Goal: Feedback & Contribution: Submit feedback/report problem

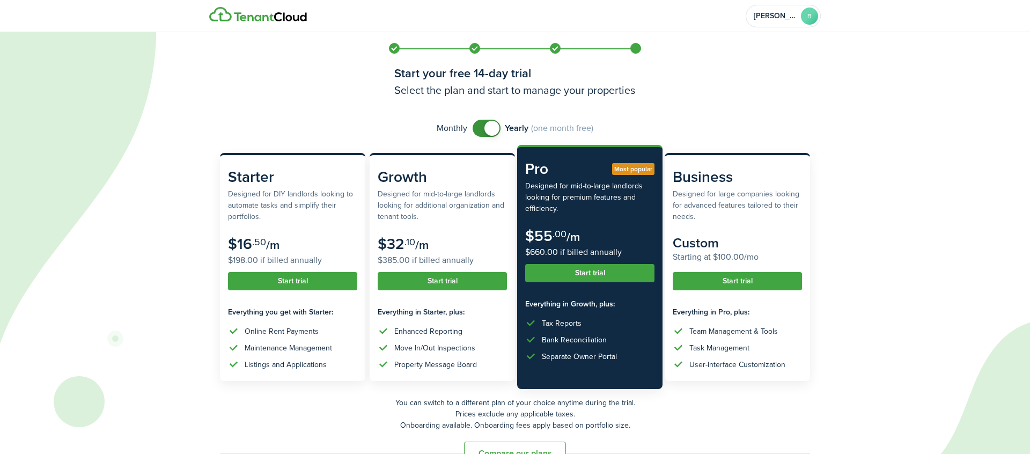
scroll to position [27, 0]
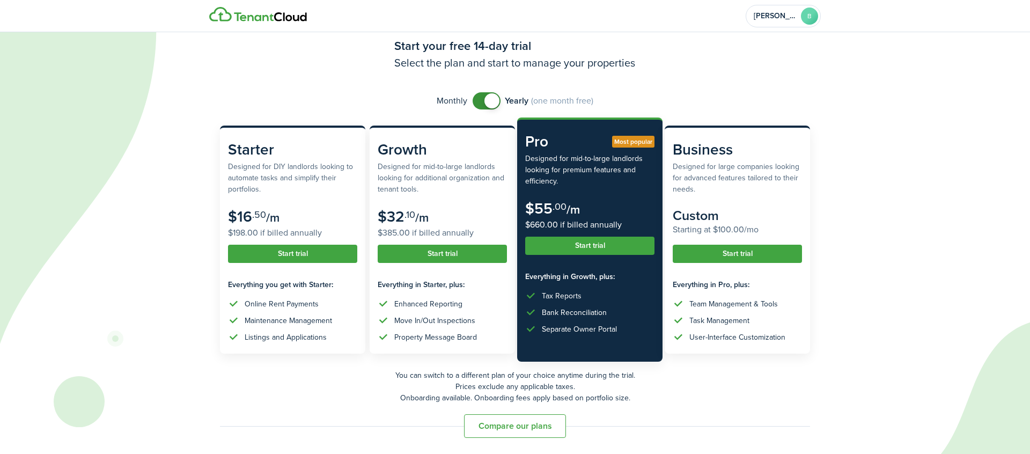
click at [490, 100] on span at bounding box center [491, 100] width 15 height 15
click at [483, 102] on span at bounding box center [481, 100] width 15 height 15
checkbox input "false"
click at [484, 101] on span at bounding box center [491, 100] width 15 height 15
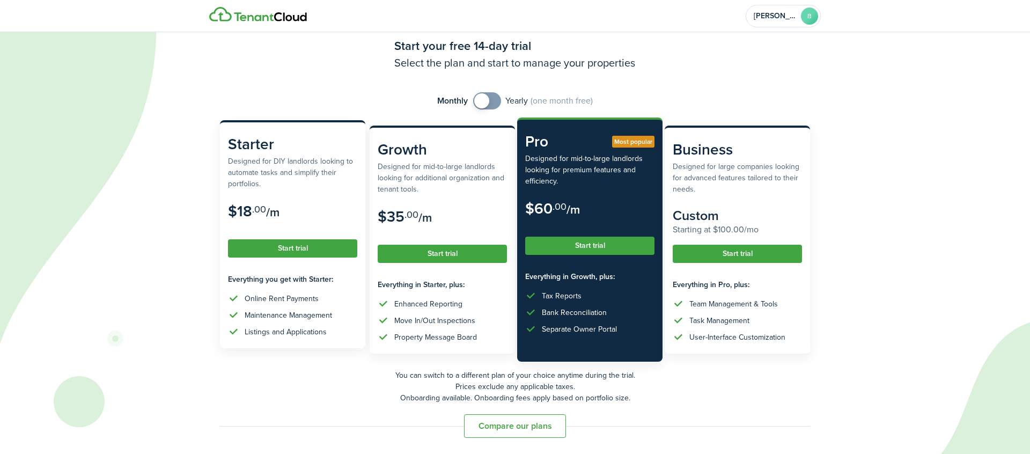
click at [308, 253] on button "Start trial" at bounding box center [292, 248] width 129 height 18
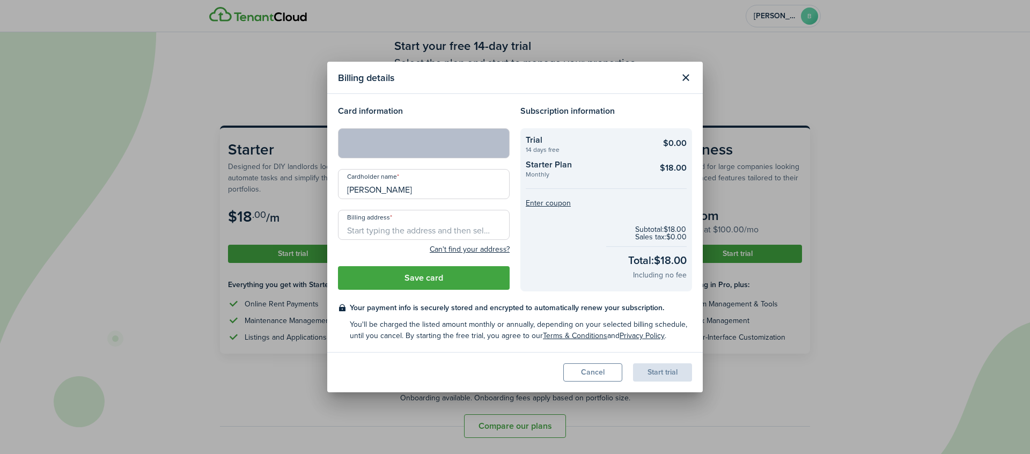
click at [398, 229] on input "Billing address" at bounding box center [424, 225] width 172 height 30
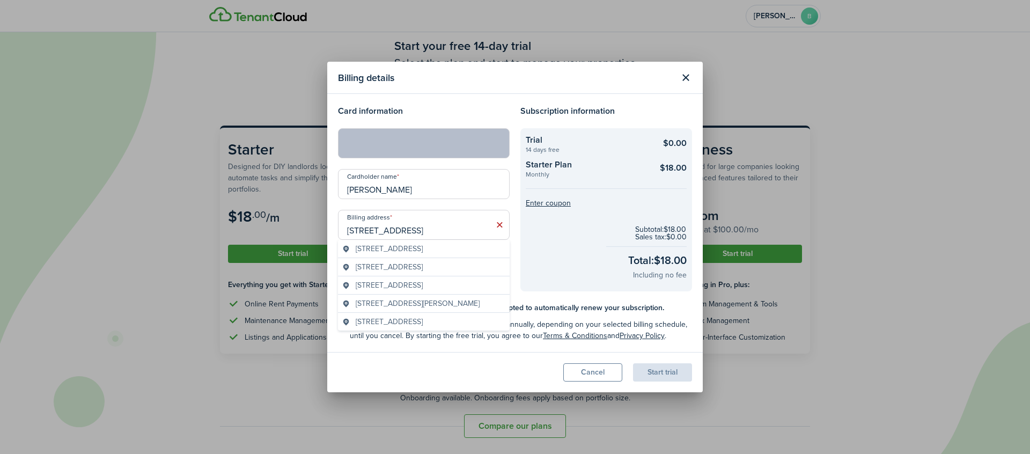
click at [418, 253] on span "[STREET_ADDRESS]" at bounding box center [389, 248] width 67 height 11
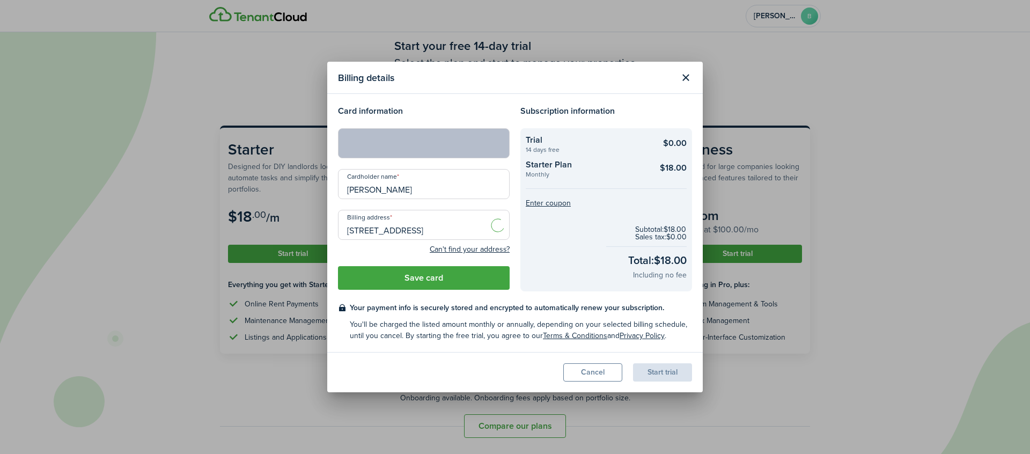
type input "[STREET_ADDRESS][PERSON_NAME]"
click at [468, 276] on button "Save card" at bounding box center [424, 278] width 172 height 24
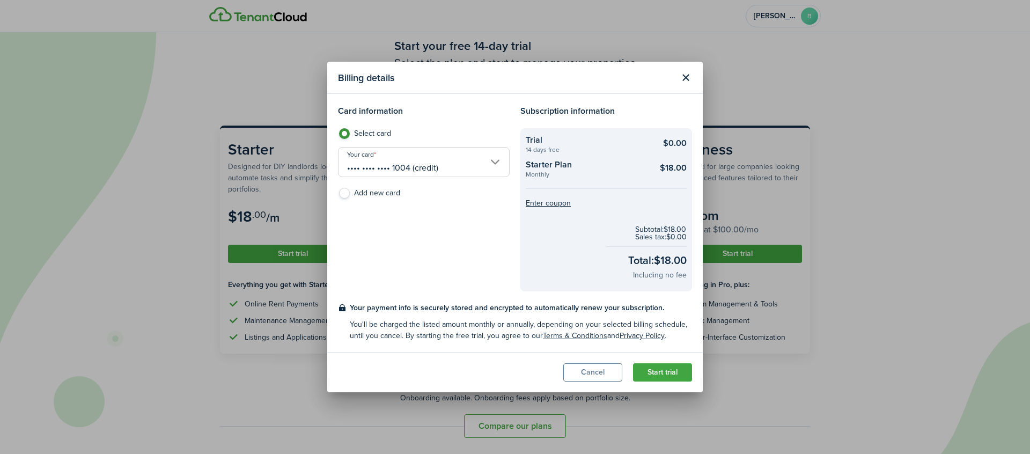
click at [656, 369] on button "Start trial" at bounding box center [662, 372] width 59 height 18
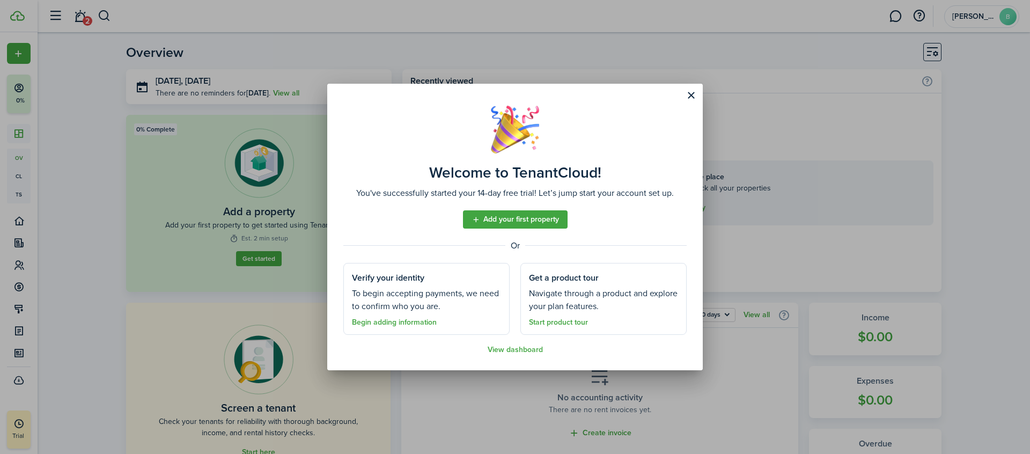
click at [689, 95] on button "Close modal" at bounding box center [691, 95] width 18 height 18
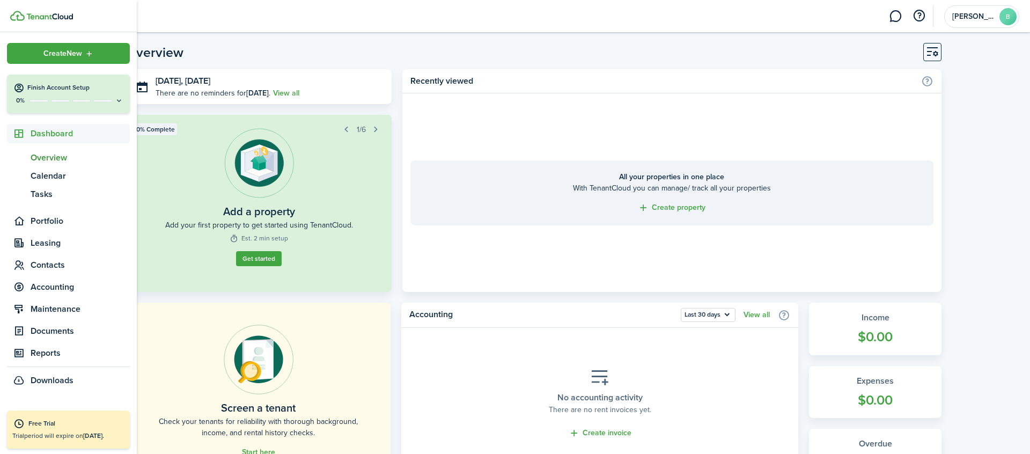
click at [53, 154] on span "Overview" at bounding box center [80, 157] width 99 height 13
click at [50, 180] on span "Calendar" at bounding box center [80, 176] width 99 height 13
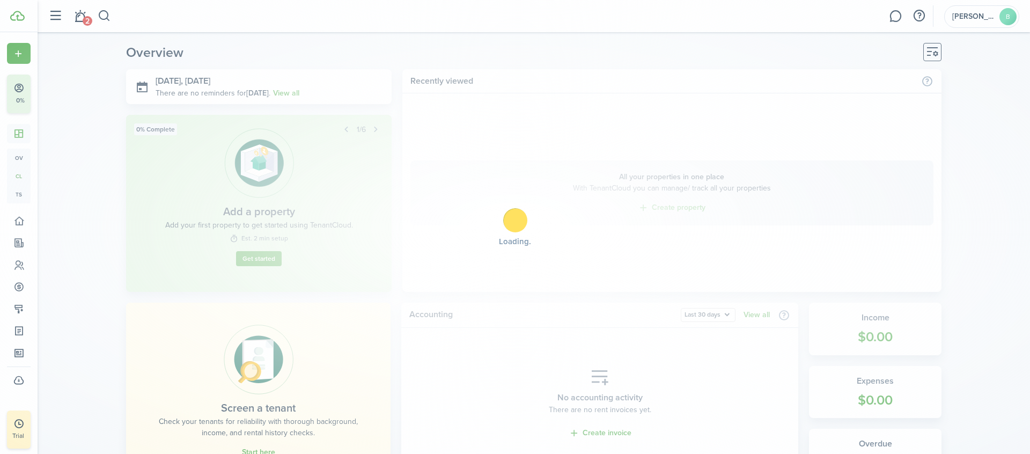
click at [49, 191] on div "Loading" at bounding box center [515, 227] width 1030 height 454
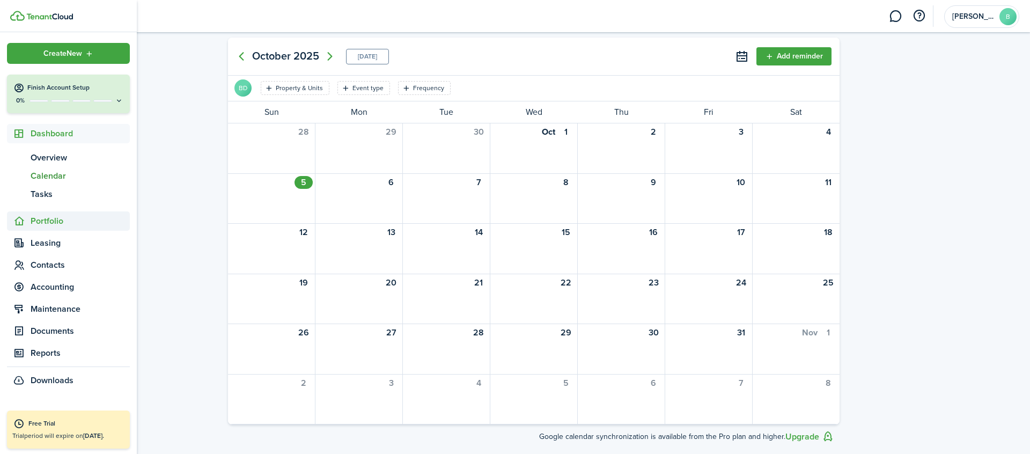
click at [39, 222] on span "Portfolio" at bounding box center [80, 221] width 99 height 13
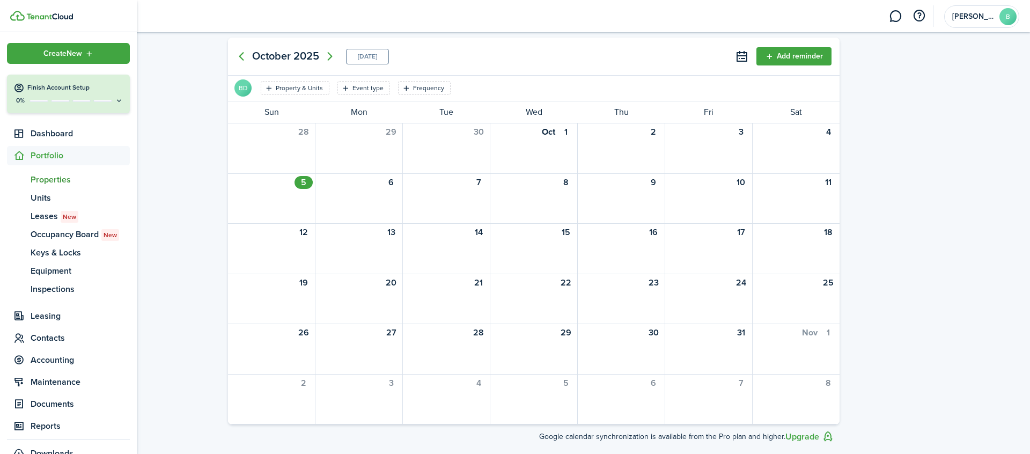
click at [57, 182] on span "Properties" at bounding box center [80, 179] width 99 height 13
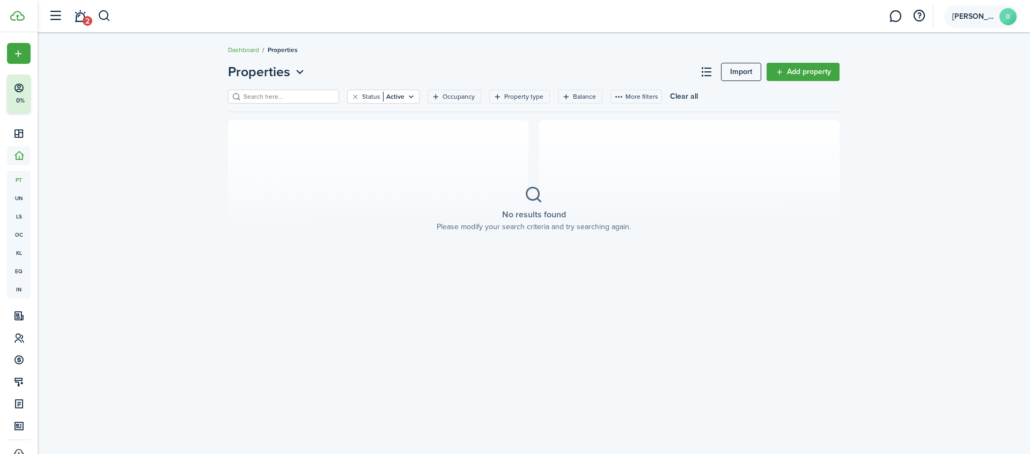
click at [996, 17] on account-user-avatar "[PERSON_NAME]" at bounding box center [981, 16] width 75 height 23
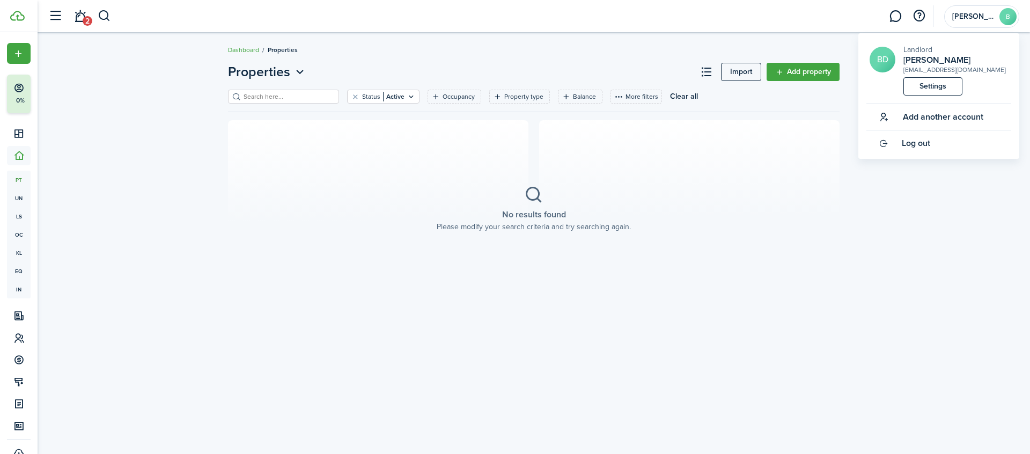
click at [953, 91] on link "Settings" at bounding box center [932, 86] width 59 height 18
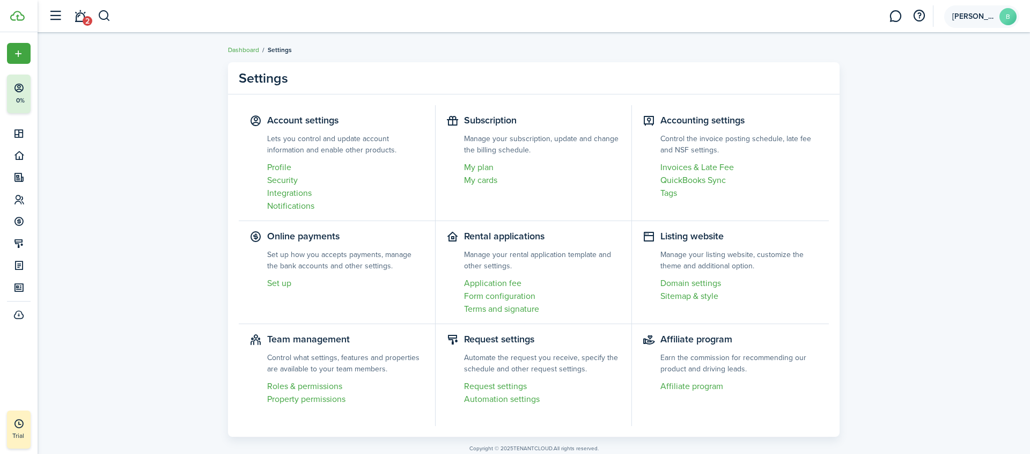
click at [952, 18] on span "[PERSON_NAME]" at bounding box center [973, 17] width 43 height 8
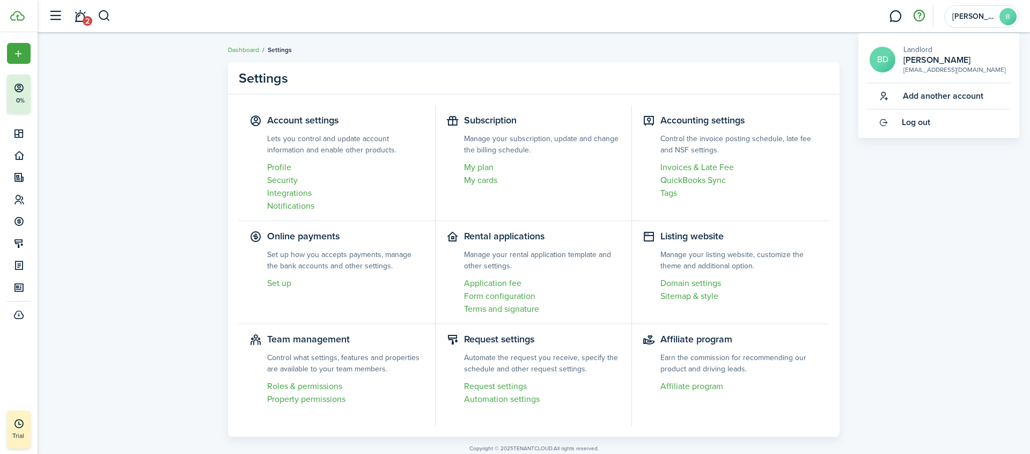
click at [917, 11] on button "button" at bounding box center [919, 16] width 18 height 18
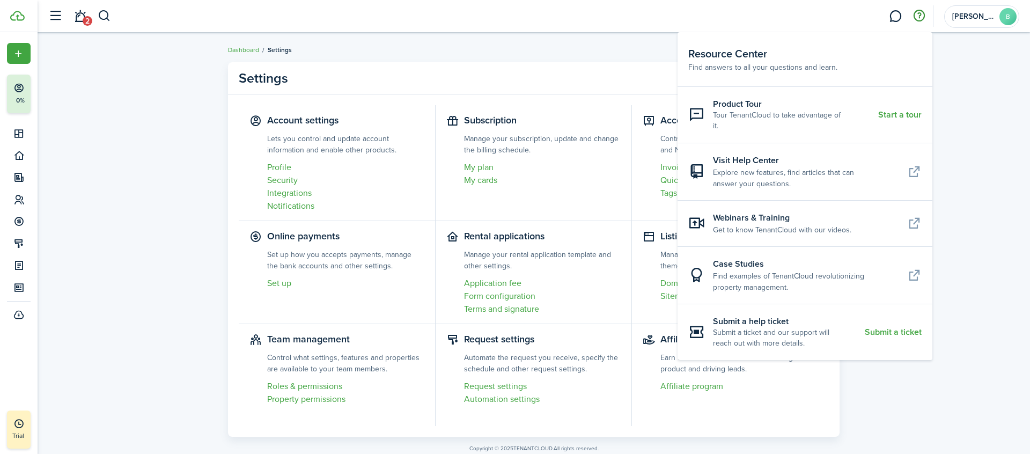
click at [902, 327] on resource-center-item-link "Submit a ticket" at bounding box center [893, 332] width 57 height 10
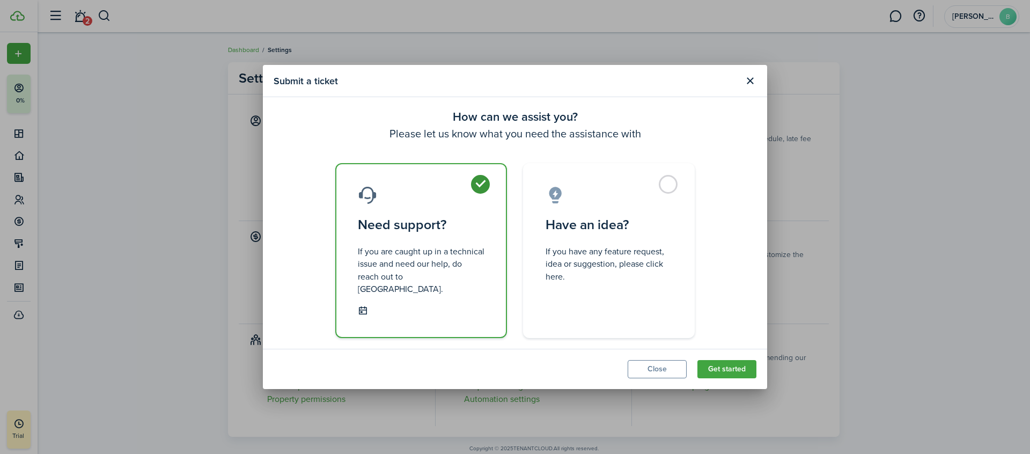
click at [748, 367] on button "Get started" at bounding box center [726, 369] width 59 height 18
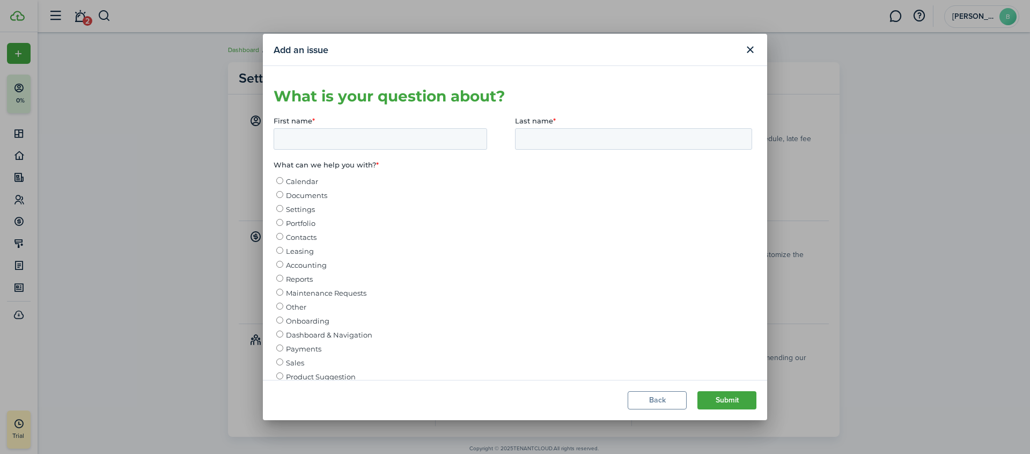
click at [278, 194] on input "Documents" at bounding box center [279, 194] width 7 height 7
radio input "true"
click at [324, 135] on input "First name *" at bounding box center [380, 138] width 213 height 21
type input "[PERSON_NAME]"
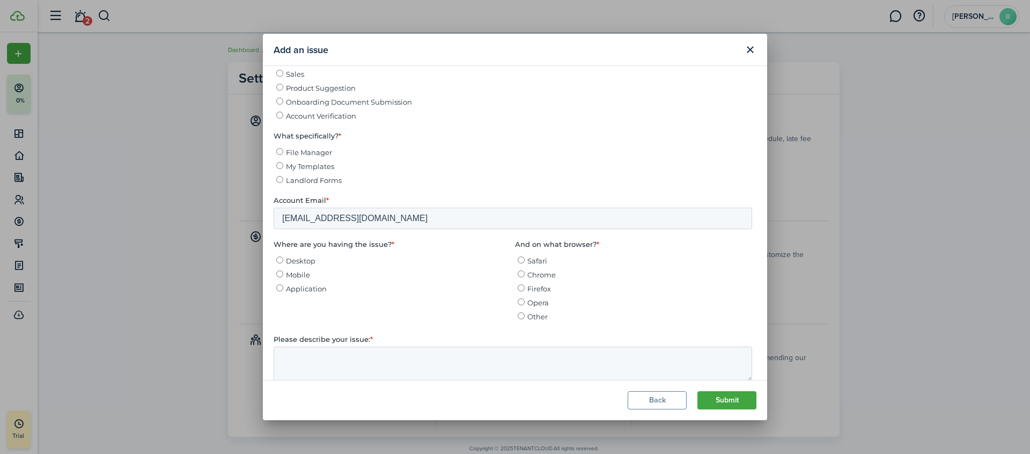
scroll to position [355, 0]
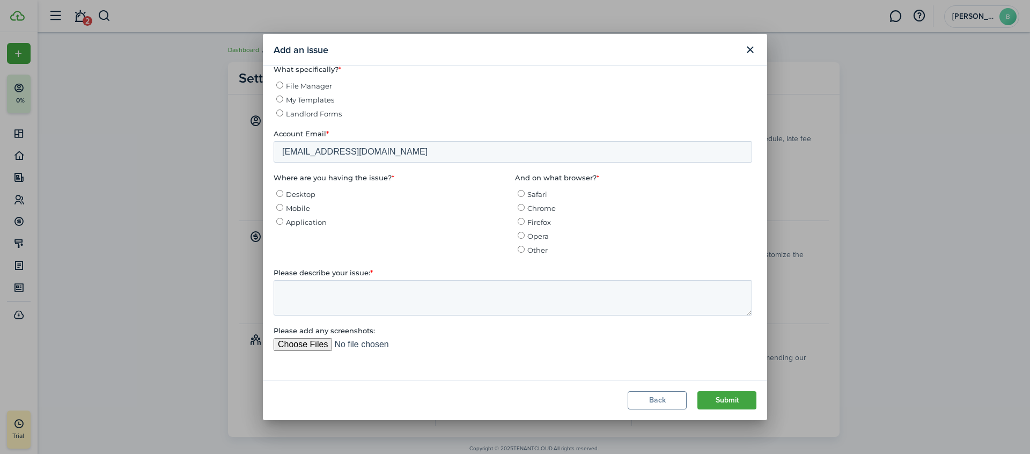
click at [278, 193] on input "Desktop" at bounding box center [279, 193] width 7 height 7
radio input "true"
click at [278, 204] on input "Mobile" at bounding box center [279, 207] width 7 height 7
radio input "true"
click at [286, 191] on span "Desktop" at bounding box center [301, 194] width 30 height 9
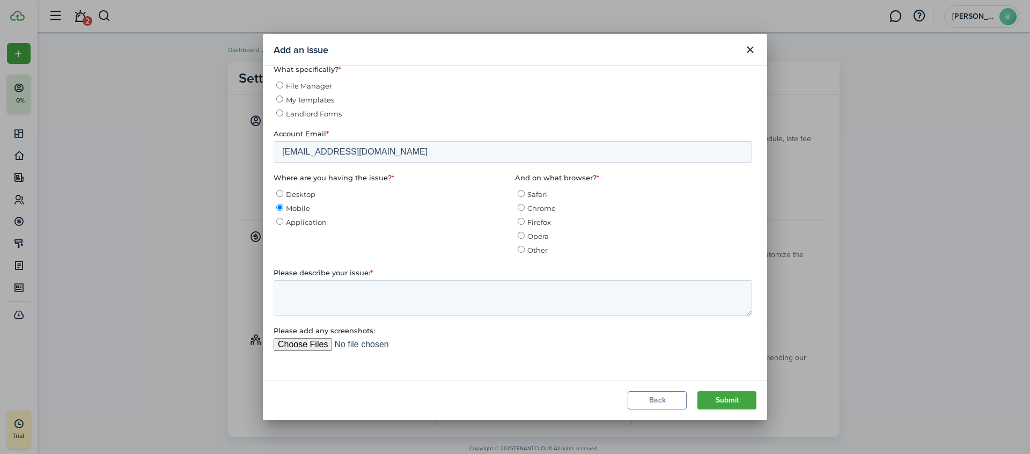
click at [283, 191] on input "Desktop" at bounding box center [279, 193] width 7 height 7
radio input "true"
click at [519, 207] on input "Chrome" at bounding box center [521, 207] width 7 height 7
radio input "true"
click at [317, 296] on textarea "Please describe your issue: *" at bounding box center [513, 298] width 478 height 35
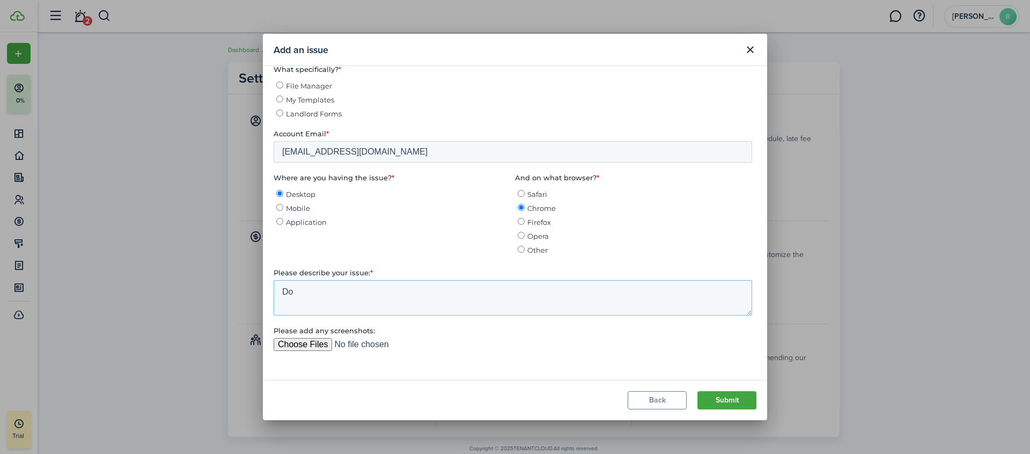
type textarea "D"
type textarea "I"
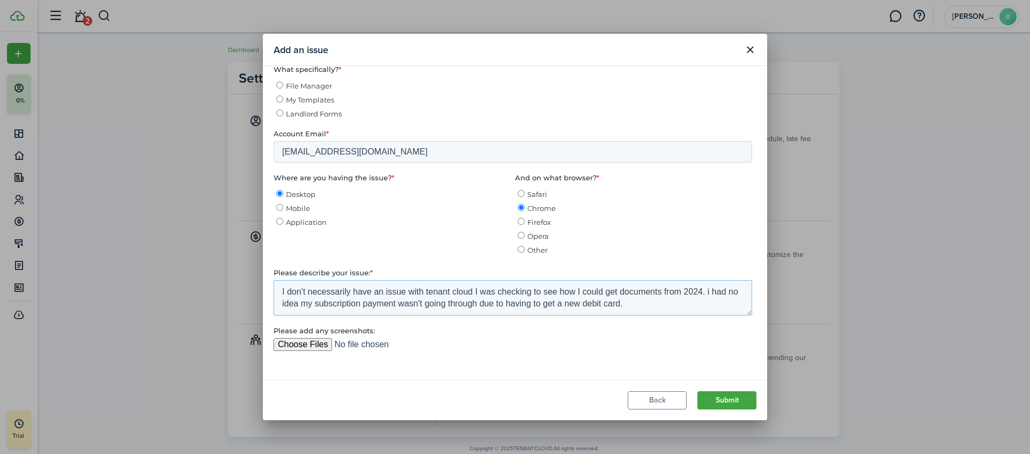
click at [716, 289] on textarea "I don't necessarily have an issue with tenant cloud I was checking to see how I…" at bounding box center [513, 298] width 478 height 35
click at [665, 307] on textarea "I don't necessarily have an issue with tenant cloud I was checking to see how I…" at bounding box center [513, 298] width 478 height 35
type textarea "I don't necessarily have an issue with tenant cloud I was checking to see how I…"
click at [730, 400] on button "Submit" at bounding box center [726, 400] width 59 height 18
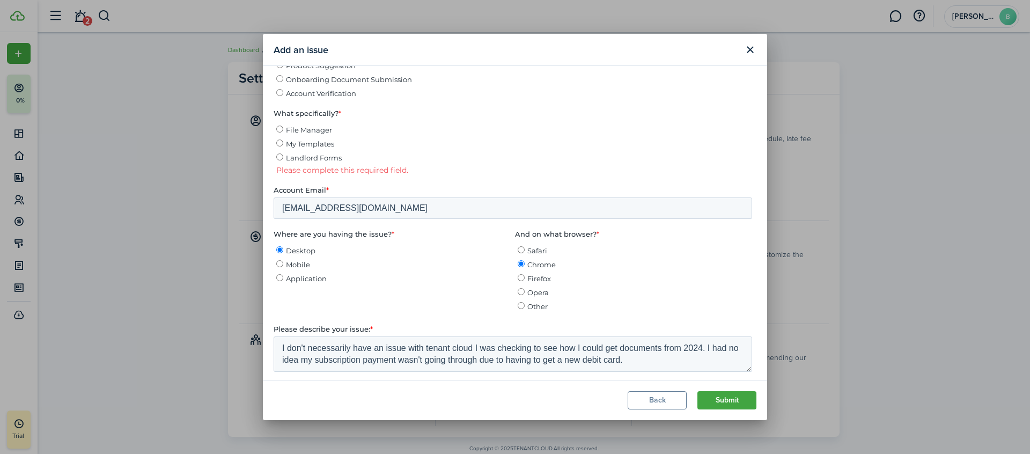
scroll to position [309, 0]
click at [282, 131] on input "File Manager" at bounding box center [279, 131] width 7 height 7
radio input "true"
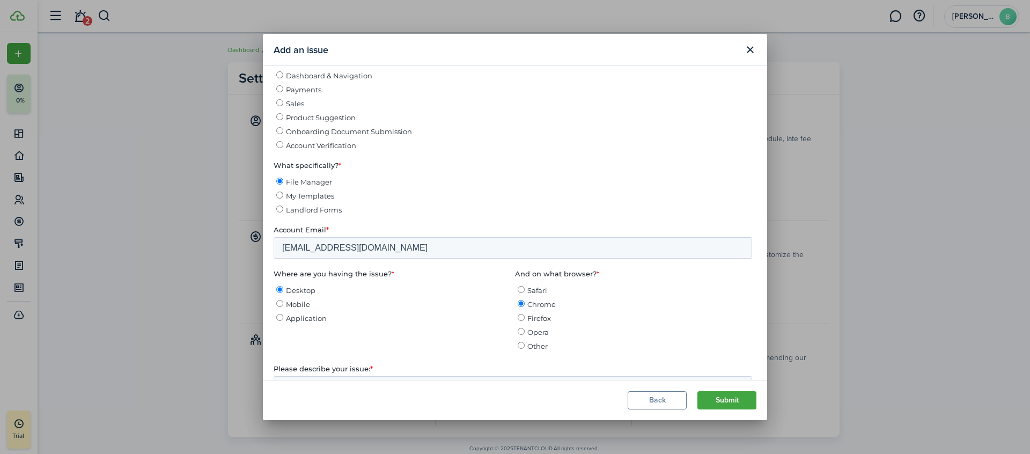
scroll to position [256, 0]
click at [708, 400] on button "Submit" at bounding box center [726, 400] width 59 height 18
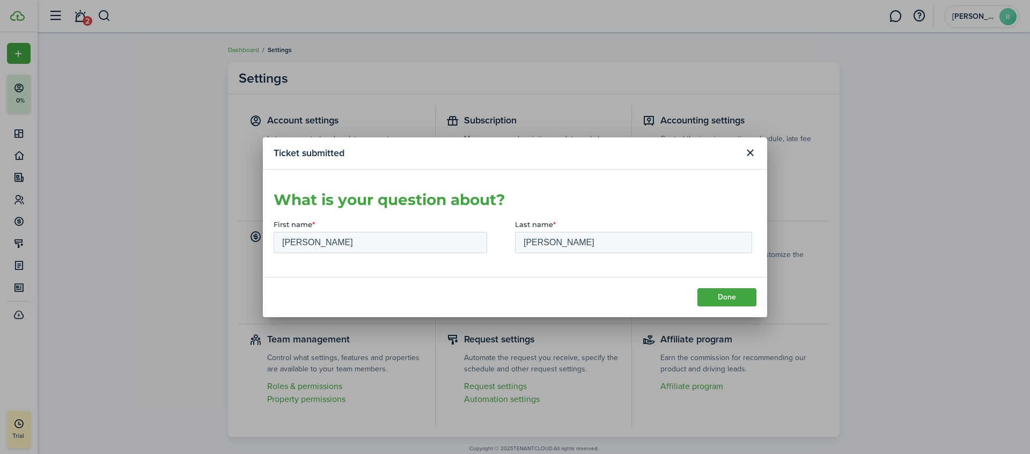
scroll to position [0, 0]
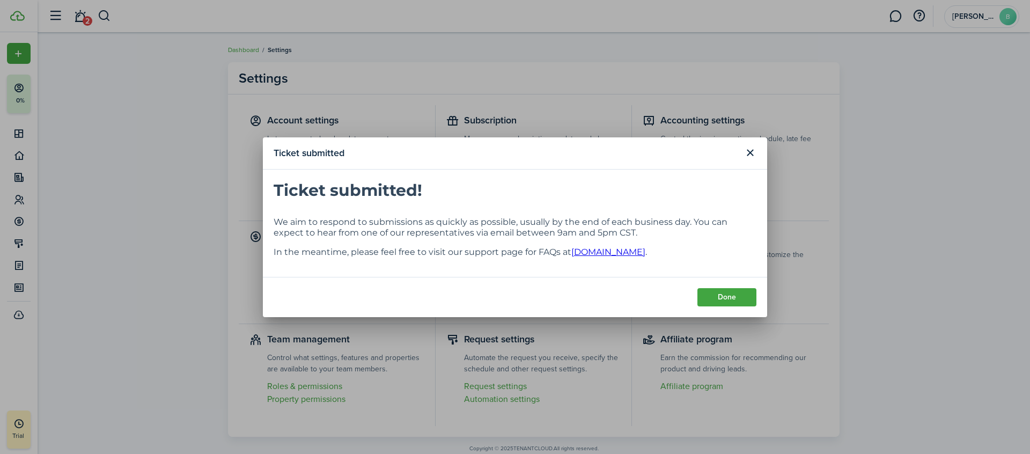
click at [722, 294] on button "Done" at bounding box center [726, 297] width 59 height 18
